Goal: Information Seeking & Learning: Stay updated

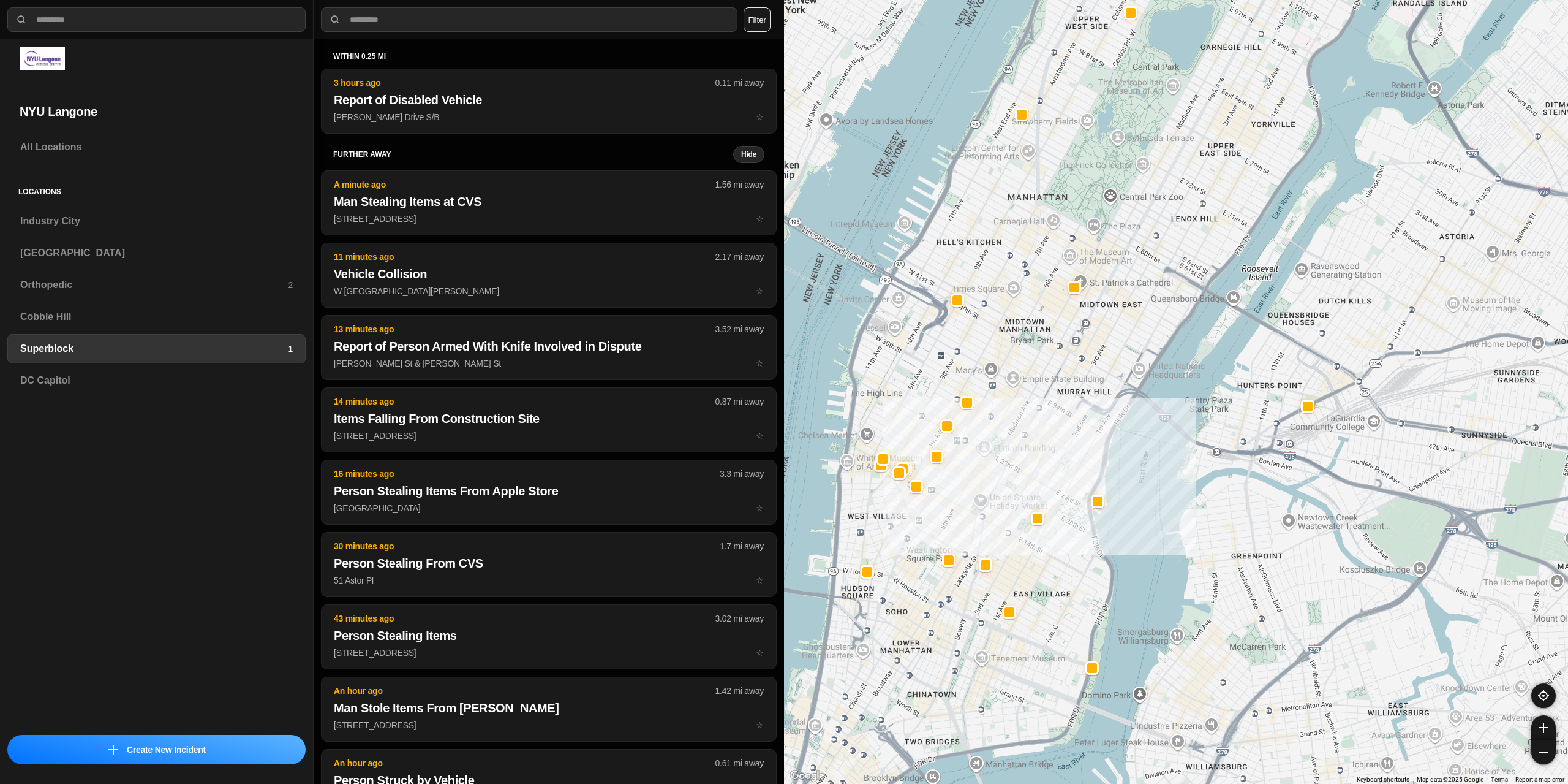
select select "*"
click at [75, 257] on h3 "[GEOGRAPHIC_DATA]" at bounding box center [156, 253] width 273 height 15
